Goal: Task Accomplishment & Management: Manage account settings

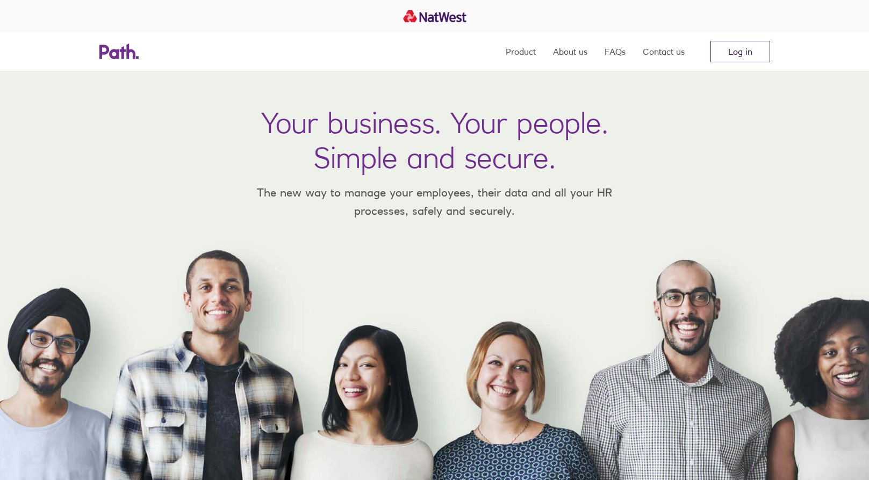
click at [753, 49] on link "Log in" at bounding box center [740, 51] width 60 height 21
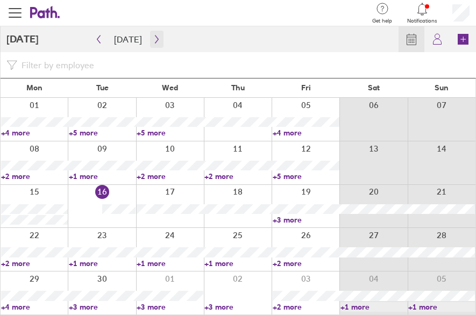
click at [153, 39] on icon "button" at bounding box center [157, 39] width 8 height 9
